Goal: Find specific page/section: Find specific page/section

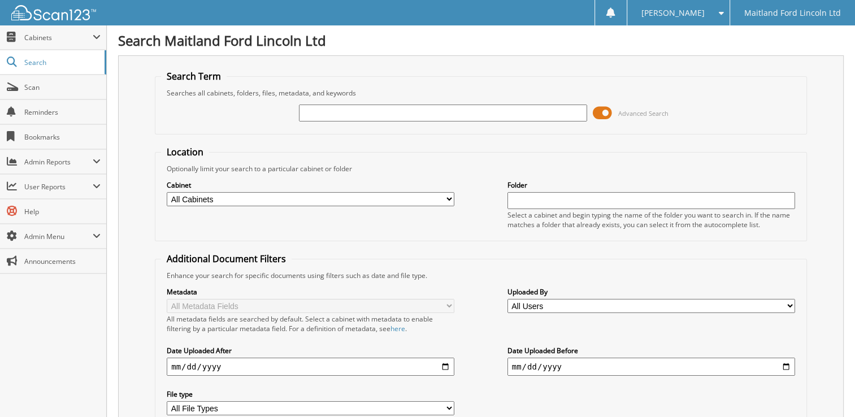
click at [337, 114] on input "text" at bounding box center [443, 113] width 288 height 17
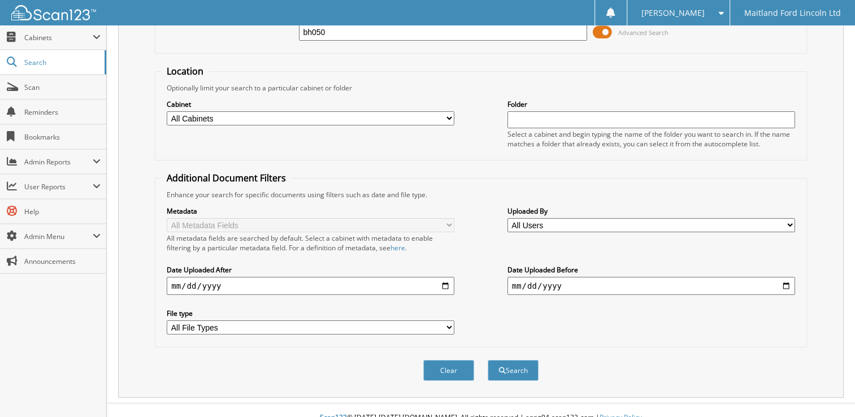
scroll to position [85, 0]
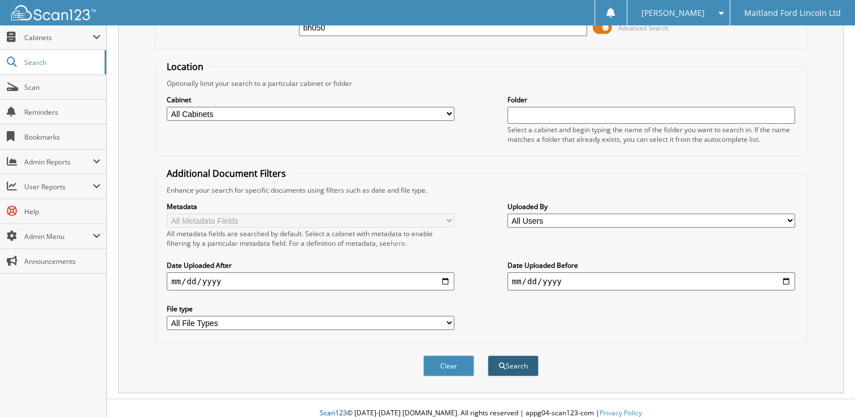
type input "bh050"
click at [495, 356] on button "Search" at bounding box center [513, 366] width 51 height 21
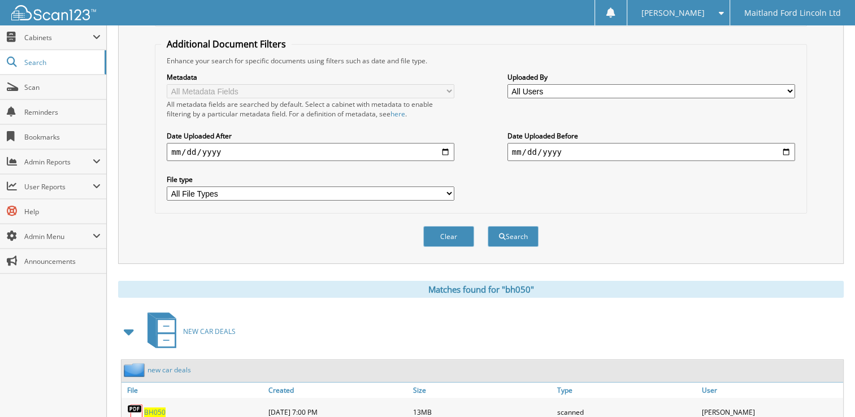
scroll to position [246, 0]
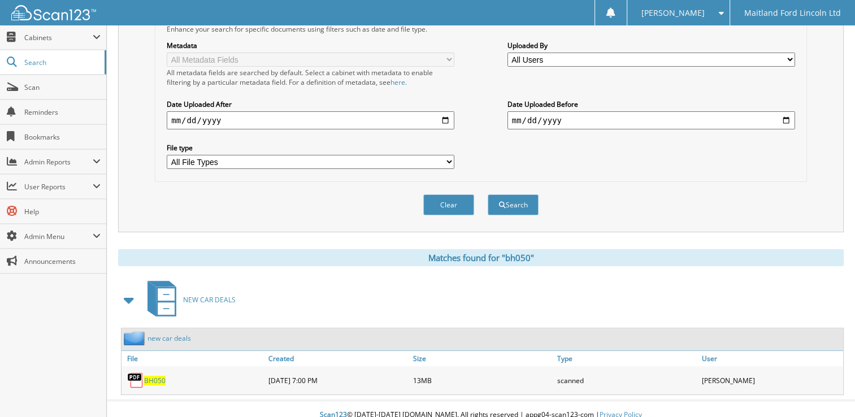
click at [148, 376] on span "BH050" at bounding box center [154, 381] width 21 height 10
